Goal: Entertainment & Leisure: Consume media (video, audio)

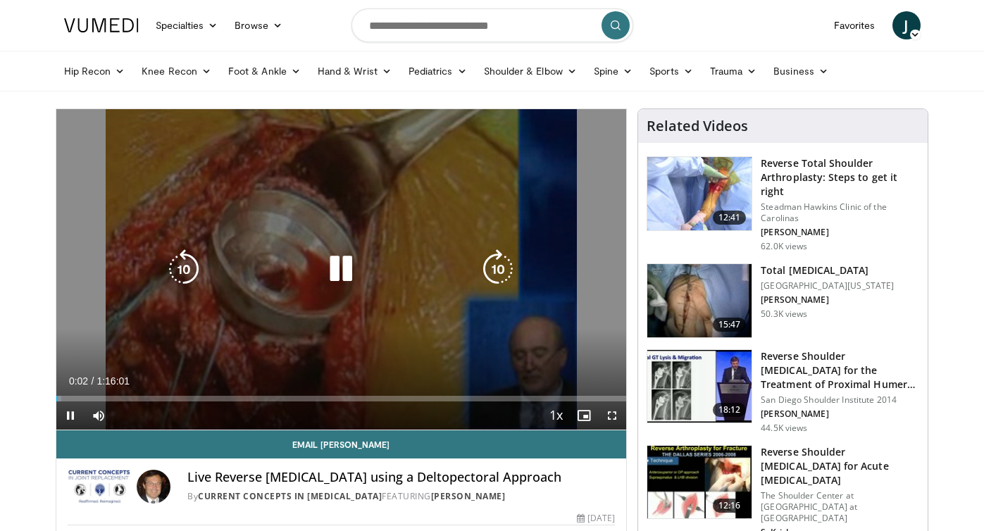
click at [341, 267] on icon "Video Player" at bounding box center [340, 268] width 39 height 39
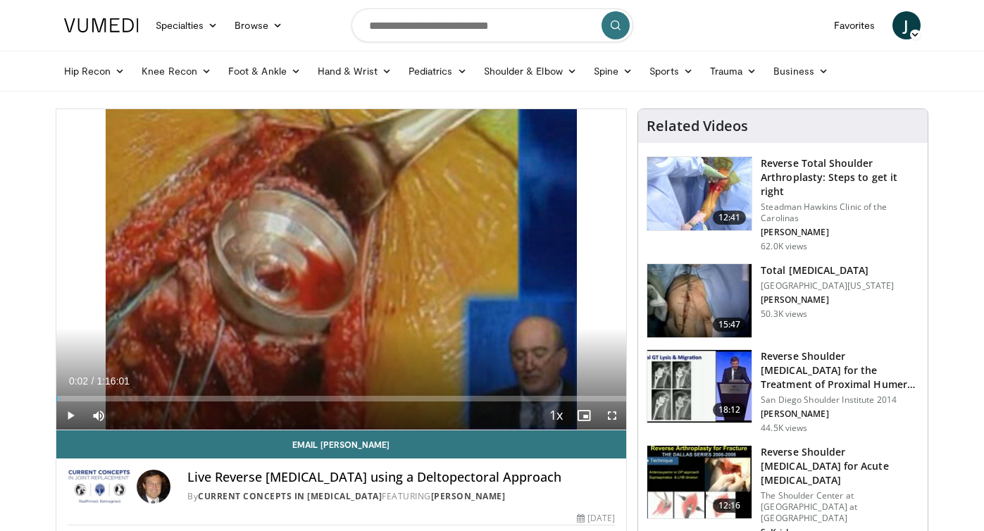
click at [73, 416] on span "Video Player" at bounding box center [70, 416] width 28 height 28
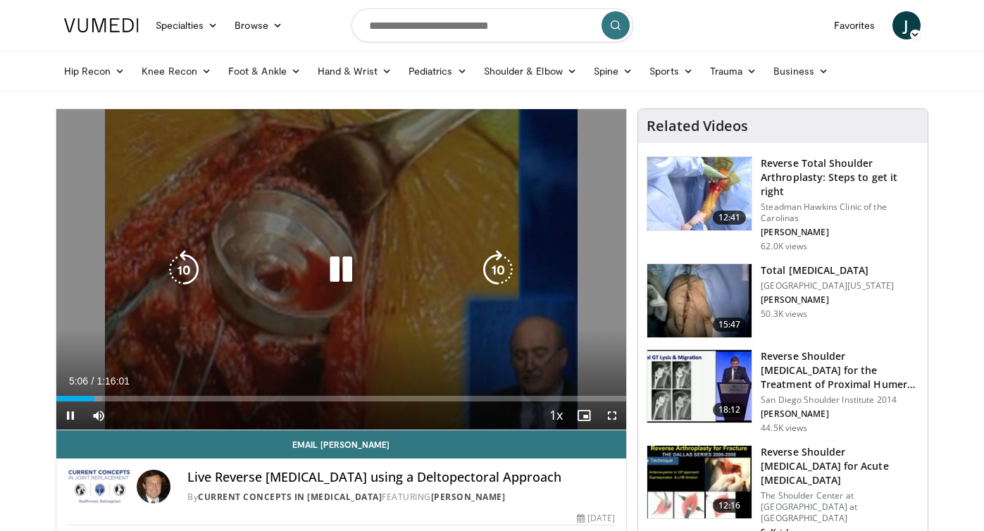
click at [338, 269] on icon "Video Player" at bounding box center [340, 269] width 39 height 39
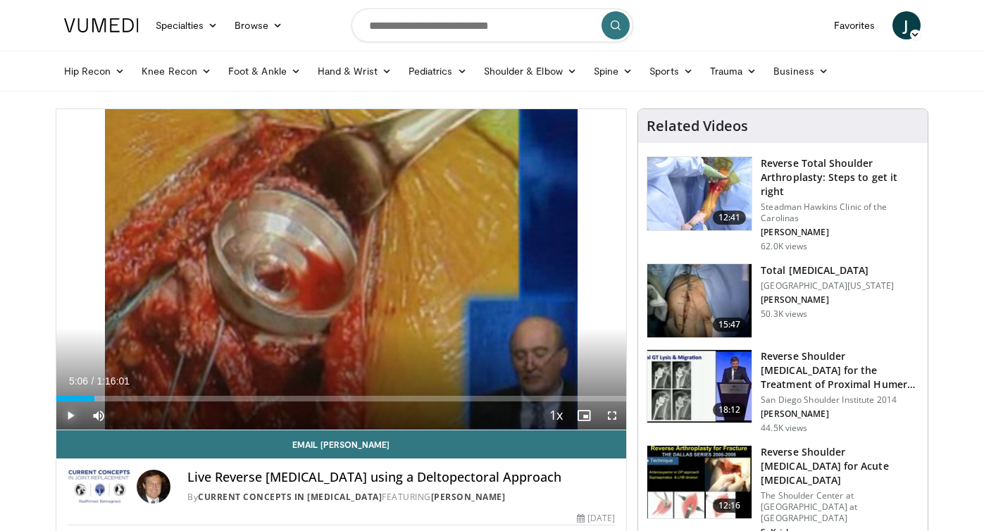
click at [65, 416] on span "Video Player" at bounding box center [70, 416] width 28 height 28
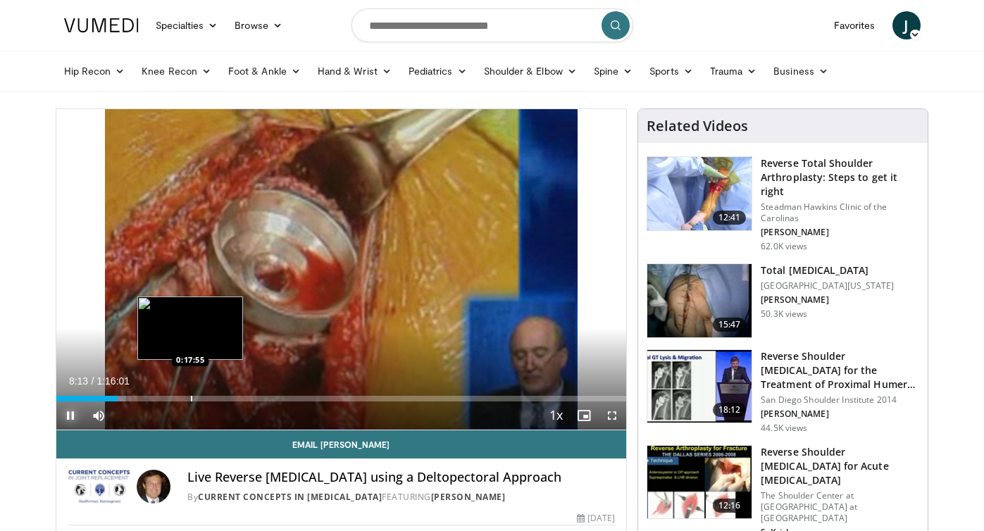
click at [191, 398] on div "Progress Bar" at bounding box center [191, 399] width 1 height 6
click at [180, 397] on div "Progress Bar" at bounding box center [180, 399] width 1 height 6
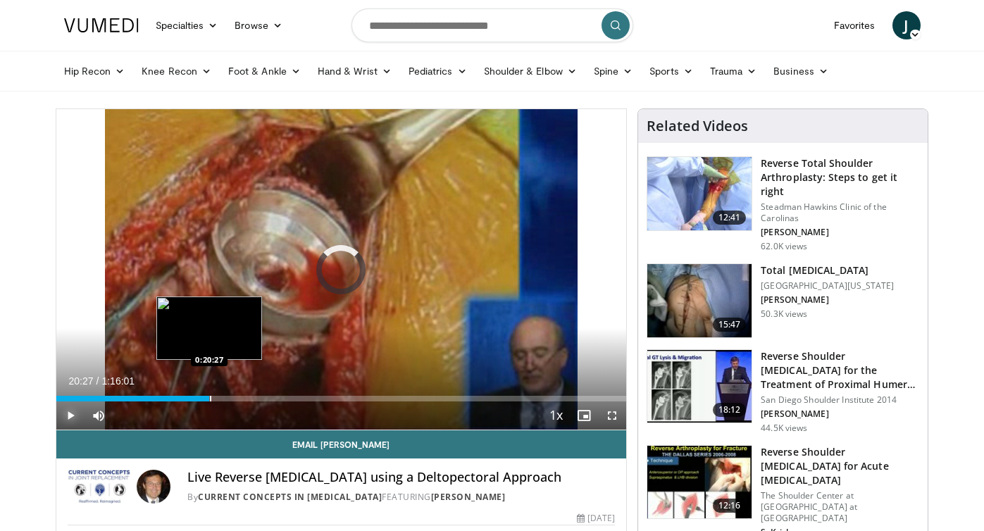
click at [210, 400] on div "Progress Bar" at bounding box center [210, 399] width 1 height 6
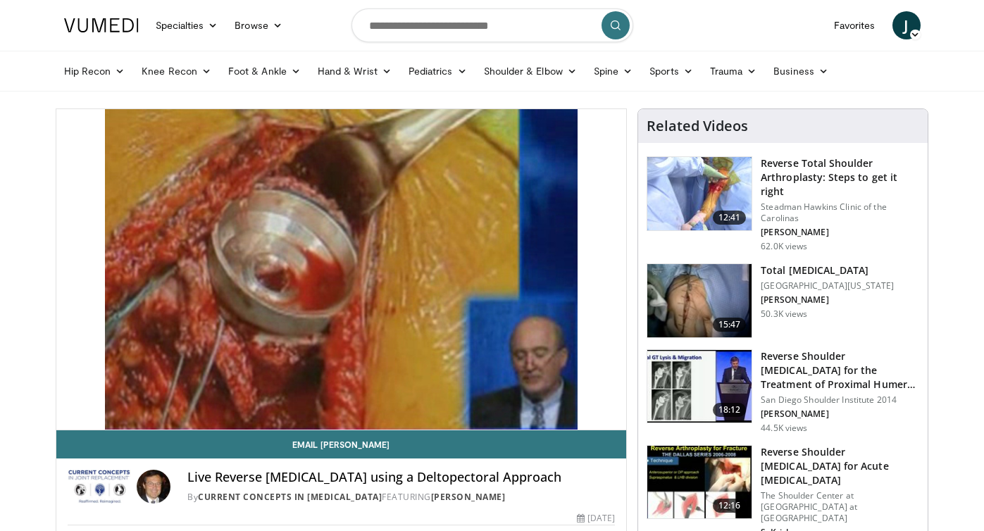
click at [232, 398] on div "10 seconds Tap to unmute" at bounding box center [341, 269] width 571 height 321
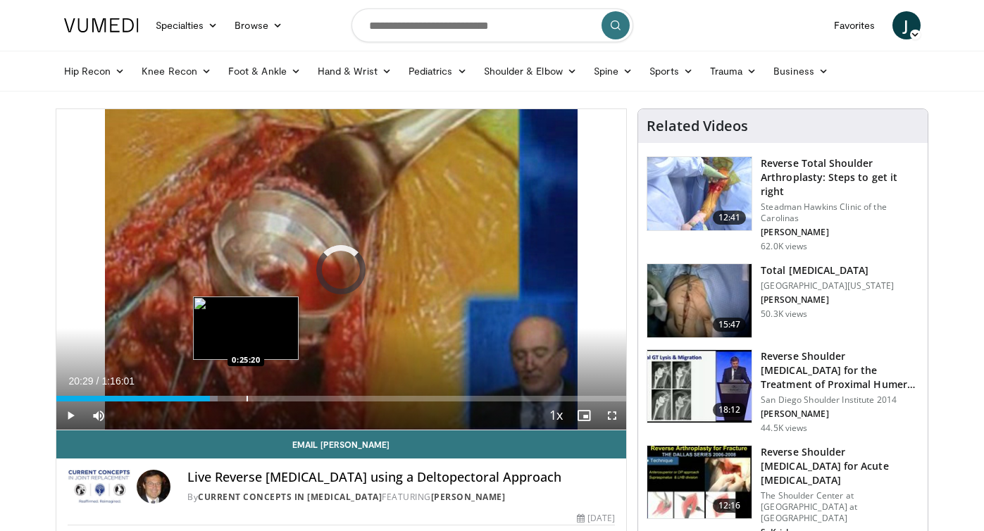
click at [247, 399] on div "Progress Bar" at bounding box center [247, 399] width 1 height 6
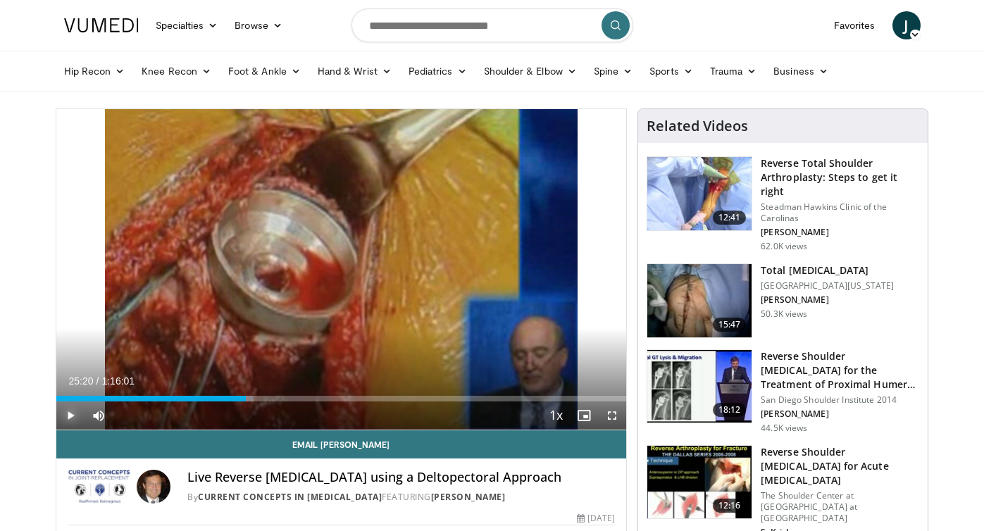
click at [66, 419] on span "Video Player" at bounding box center [70, 416] width 28 height 28
click at [70, 417] on span "Video Player" at bounding box center [70, 416] width 28 height 28
